Goal: Communication & Community: Answer question/provide support

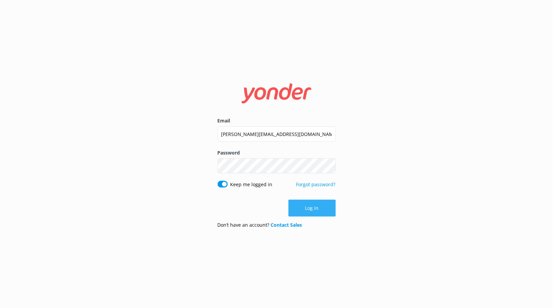
click at [314, 205] on button "Log in" at bounding box center [311, 208] width 47 height 17
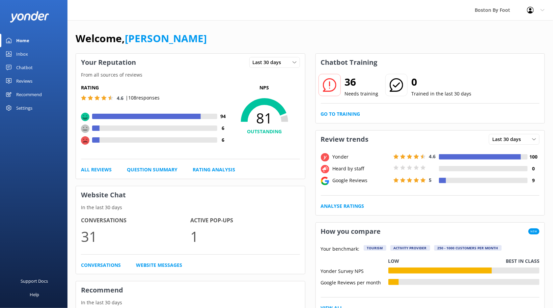
click at [22, 81] on div "Reviews" at bounding box center [24, 80] width 16 height 13
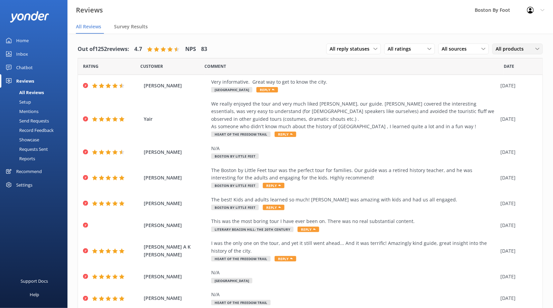
click at [527, 50] on span "All products" at bounding box center [511, 48] width 32 height 7
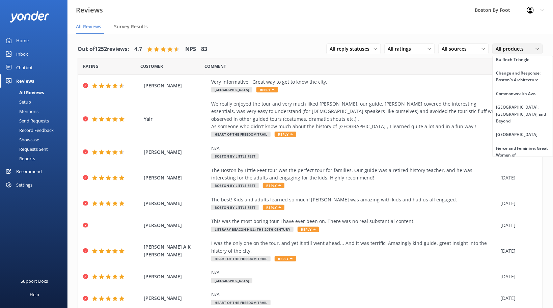
scroll to position [425, 0]
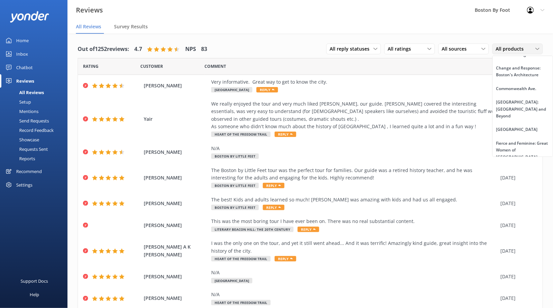
click at [528, 167] on div "[GEOGRAPHIC_DATA] and [GEOGRAPHIC_DATA]" at bounding box center [522, 174] width 53 height 14
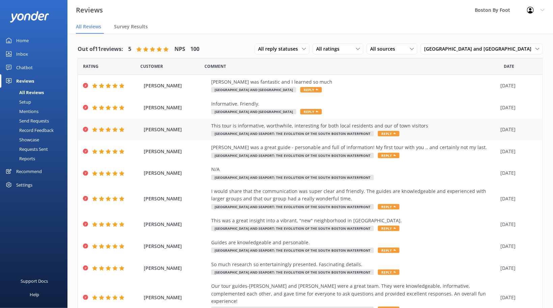
click at [281, 128] on div "This tour is informative, worthwhile, interesting for both local residents and …" at bounding box center [354, 125] width 286 height 7
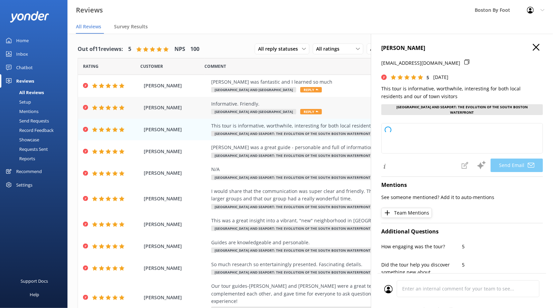
type textarea "Thank you so much for your wonderful review, [PERSON_NAME]! We're delighted to …"
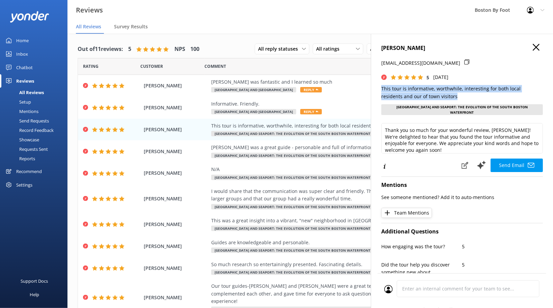
drag, startPoint x: 382, startPoint y: 88, endPoint x: 452, endPoint y: 100, distance: 70.9
click at [452, 100] on p "This tour is informative, worthwhile, interesting for both local residents and …" at bounding box center [462, 92] width 162 height 15
copy p "This tour is informative, worthwhile, interesting for both local residents and …"
